Goal: Task Accomplishment & Management: Use online tool/utility

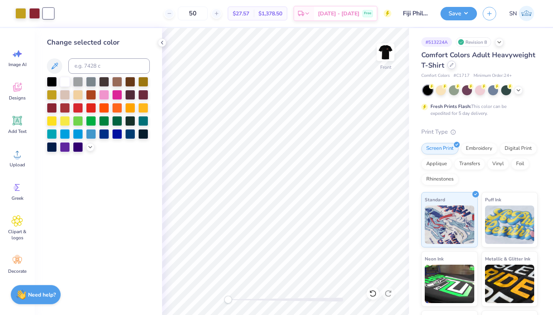
click at [451, 68] on div at bounding box center [451, 65] width 8 height 8
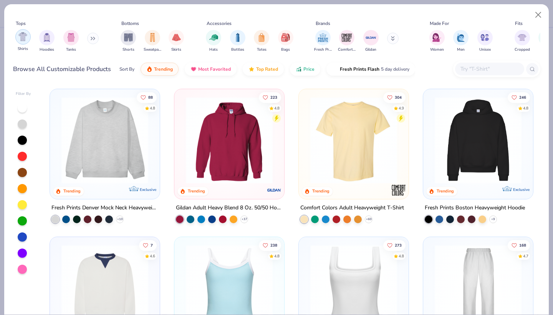
click at [21, 40] on img "filter for Shirts" at bounding box center [22, 36] width 9 height 9
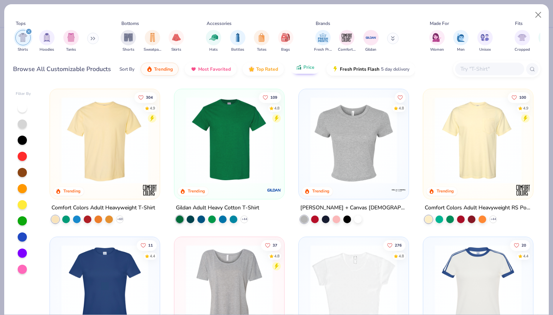
click at [309, 71] on button "Price" at bounding box center [305, 67] width 30 height 13
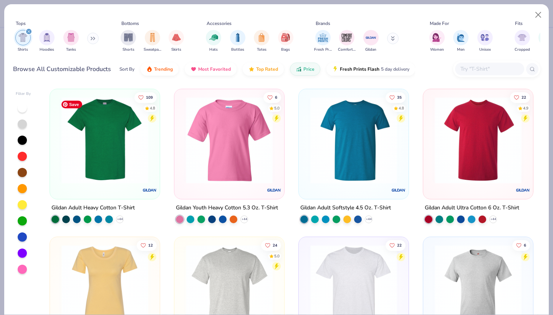
click at [111, 149] on img at bounding box center [105, 140] width 94 height 87
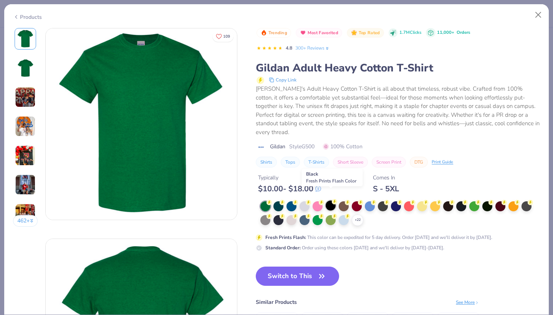
click at [330, 200] on div at bounding box center [331, 205] width 10 height 10
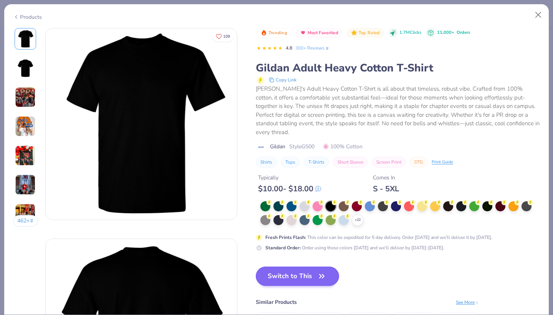
click at [275, 267] on button "Switch to This" at bounding box center [297, 276] width 83 height 19
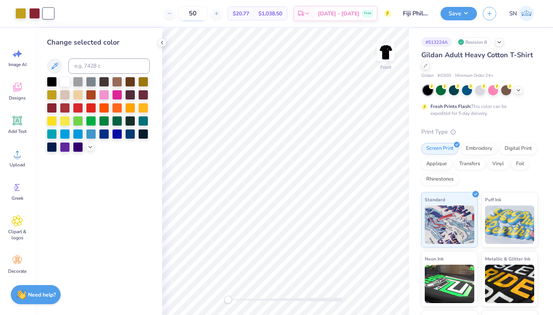
click at [207, 15] on input "50" at bounding box center [193, 14] width 30 height 14
type input "5"
type input "24"
click at [425, 66] on icon at bounding box center [425, 64] width 3 height 3
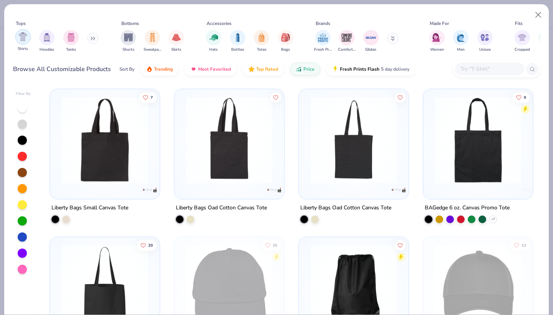
click at [22, 38] on img "filter for Shirts" at bounding box center [22, 36] width 9 height 9
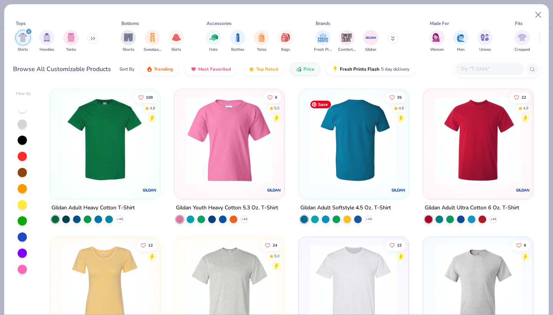
click at [306, 162] on img at bounding box center [259, 140] width 94 height 87
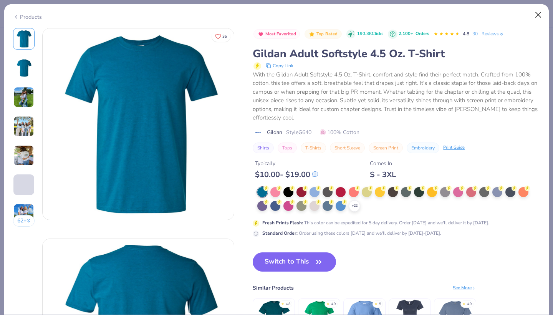
click at [535, 14] on button "Close" at bounding box center [538, 15] width 15 height 15
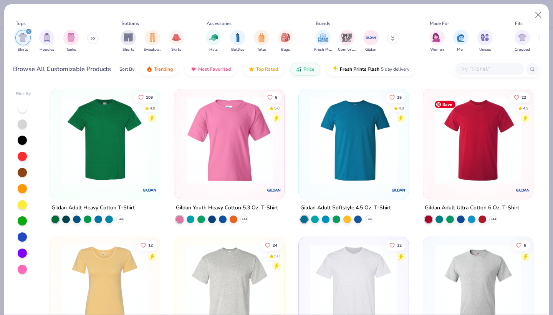
click at [452, 157] on img at bounding box center [478, 140] width 94 height 87
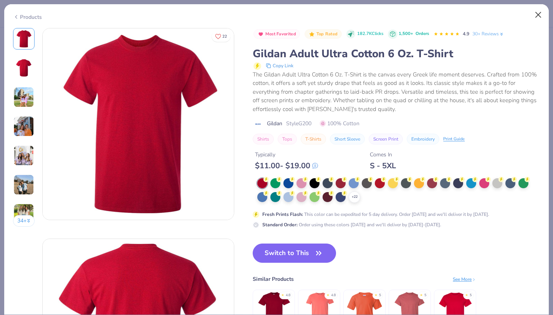
click at [537, 13] on button "Close" at bounding box center [538, 15] width 15 height 15
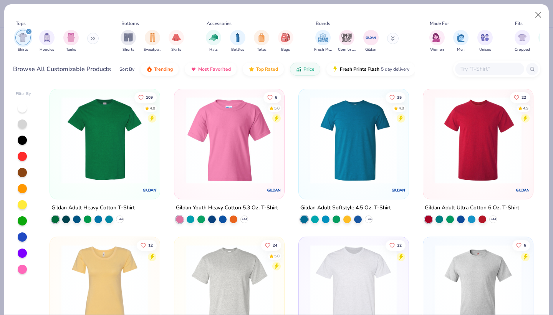
click at [470, 70] on input "text" at bounding box center [489, 69] width 59 height 9
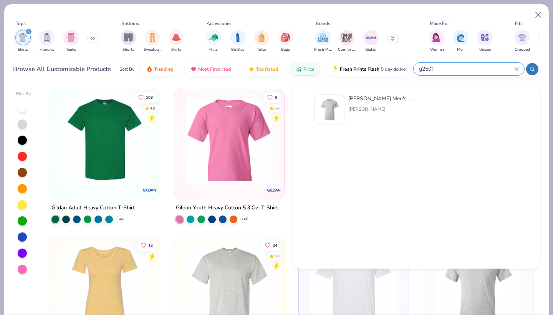
type input "g250T"
click at [371, 110] on div "[PERSON_NAME]" at bounding box center [380, 109] width 65 height 7
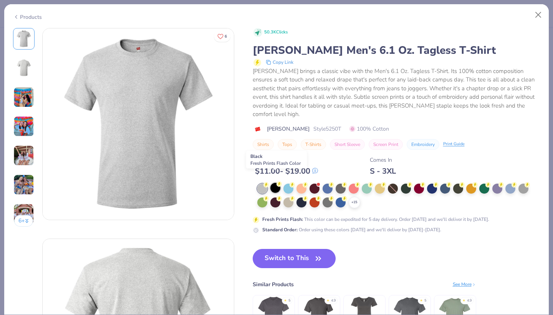
click at [272, 183] on div at bounding box center [275, 188] width 10 height 10
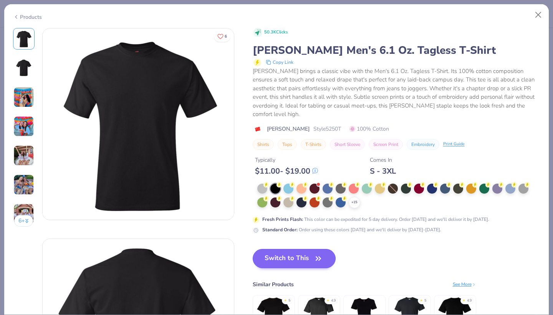
click at [282, 249] on button "Switch to This" at bounding box center [294, 258] width 83 height 19
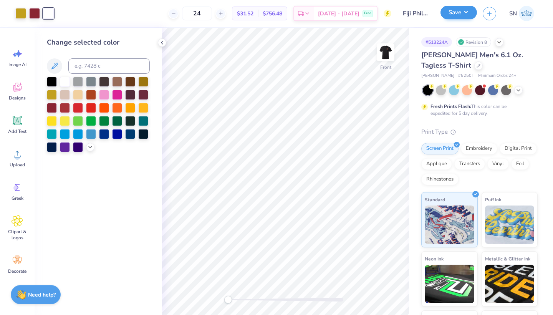
click at [457, 13] on button "Save" at bounding box center [458, 12] width 36 height 13
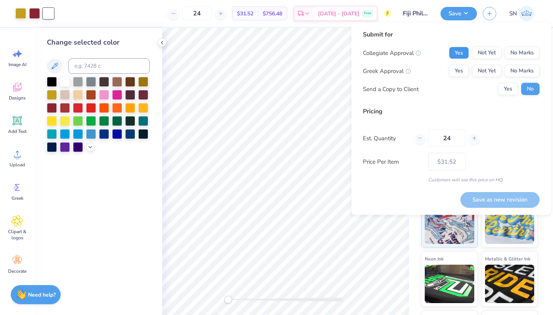
click at [464, 54] on button "Yes" at bounding box center [459, 53] width 20 height 12
click at [461, 70] on button "Yes" at bounding box center [459, 71] width 20 height 12
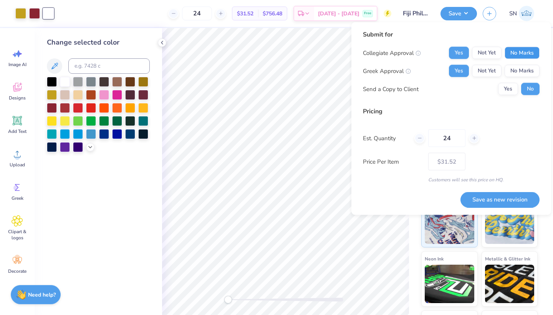
click at [513, 53] on button "No Marks" at bounding box center [522, 53] width 35 height 12
click at [477, 201] on button "Save as new revision" at bounding box center [499, 200] width 79 height 16
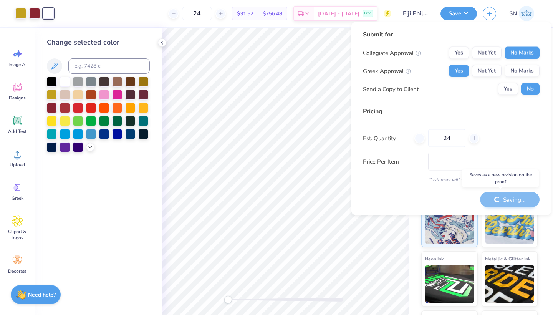
type input "$31.52"
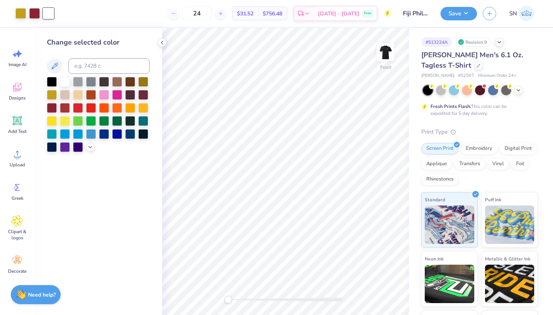
click at [527, 12] on img at bounding box center [526, 13] width 15 height 15
